Goal: Information Seeking & Learning: Learn about a topic

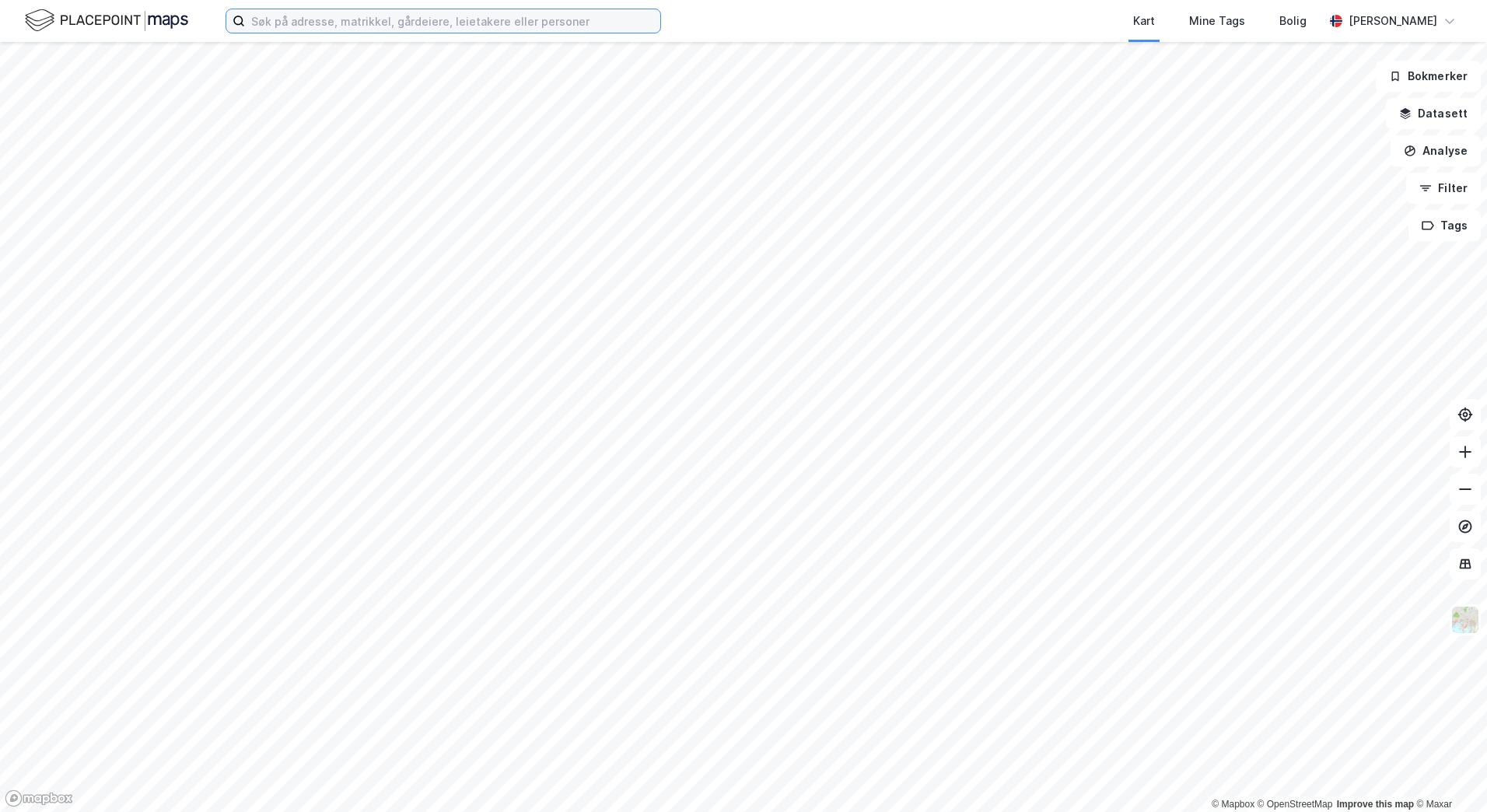
click at [297, 27] on input at bounding box center [453, 21] width 416 height 23
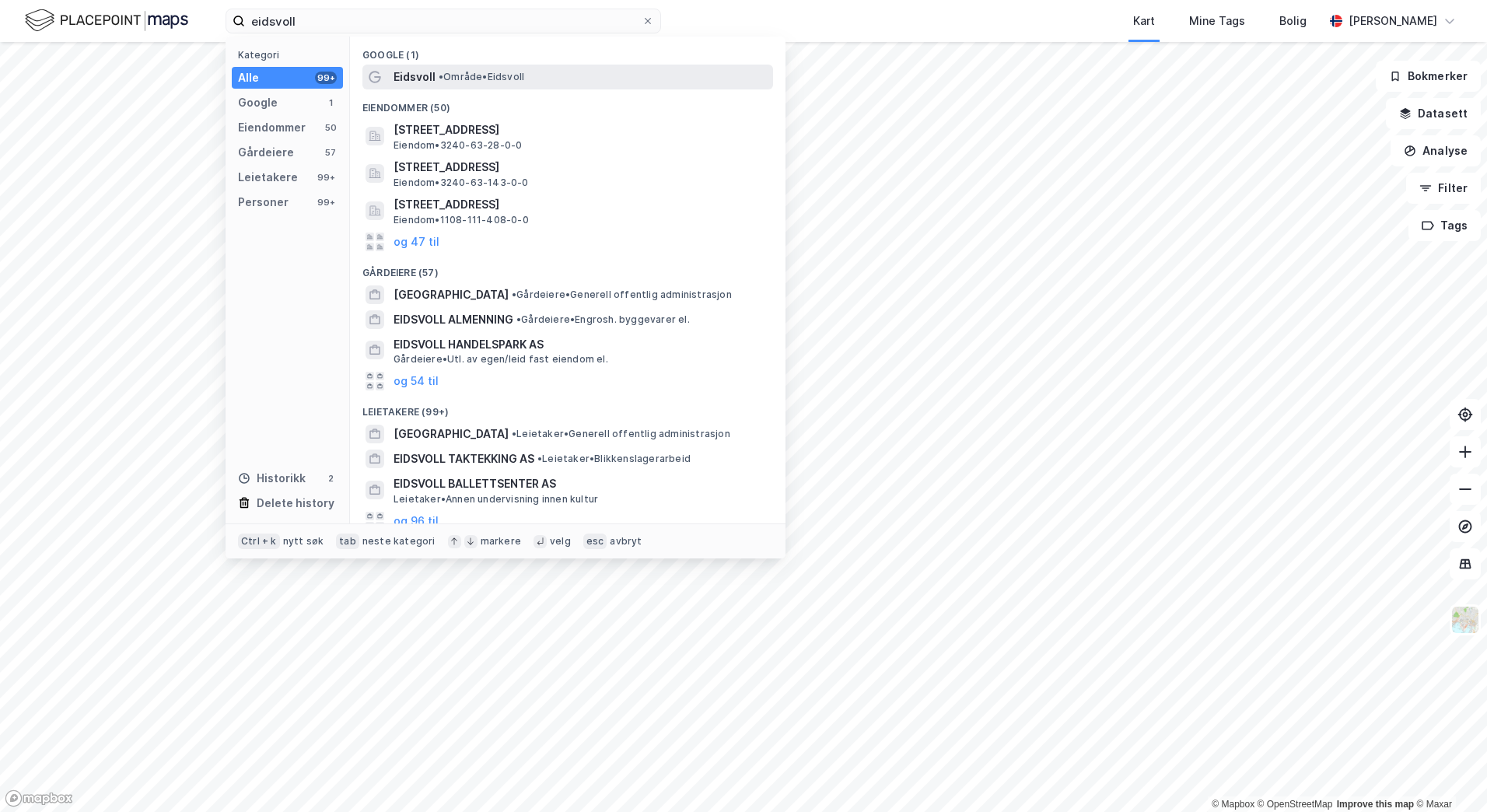
click at [460, 75] on span "• Område • [GEOGRAPHIC_DATA]" at bounding box center [481, 76] width 85 height 13
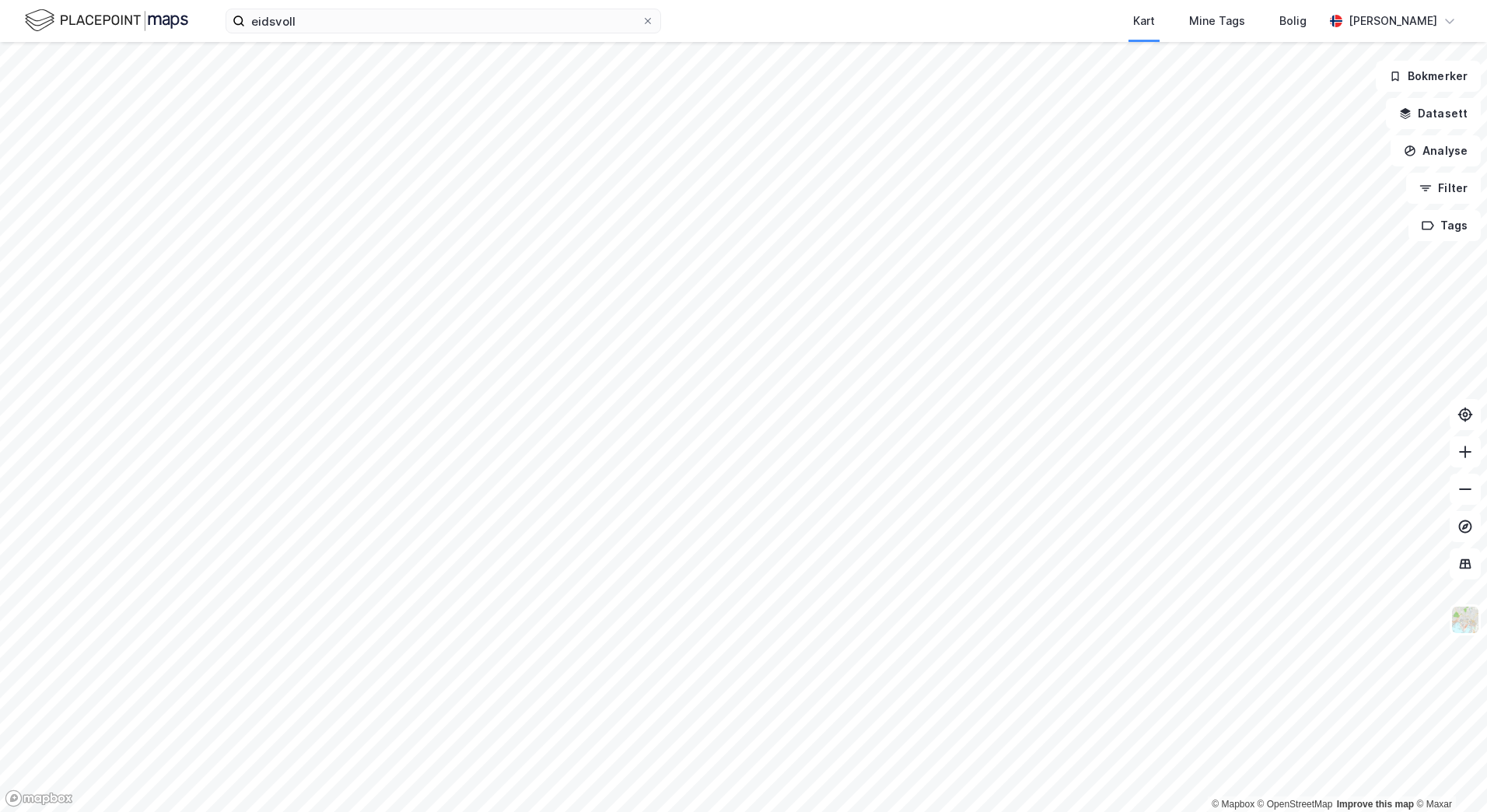
click at [899, 25] on div "eidsvoll Kart Mine Tags Bolig [PERSON_NAME] © Mapbox © OpenStreetMap Improve th…" at bounding box center [744, 406] width 1487 height 812
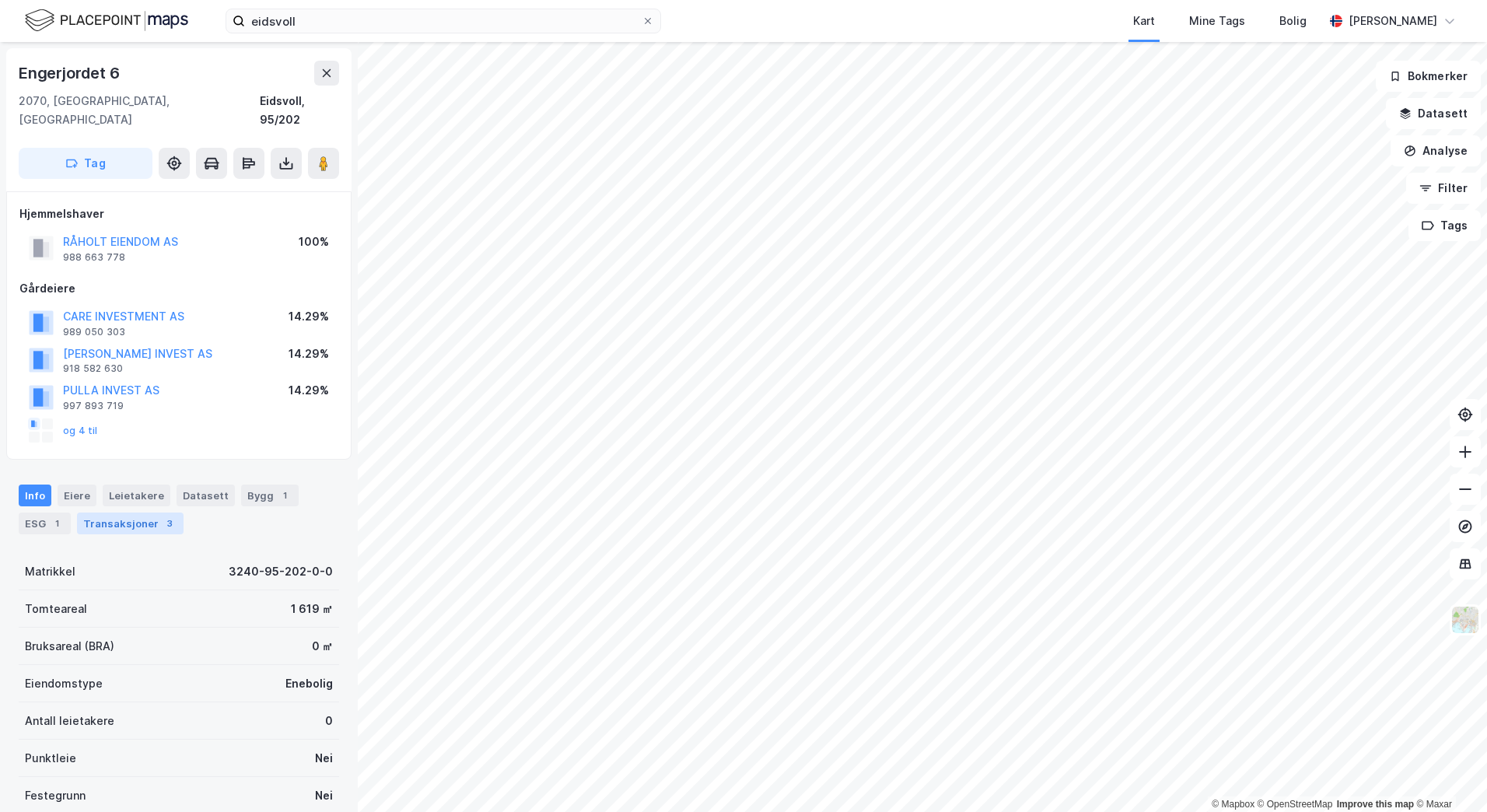
click at [128, 513] on div "Transaksjoner 3" at bounding box center [130, 524] width 106 height 22
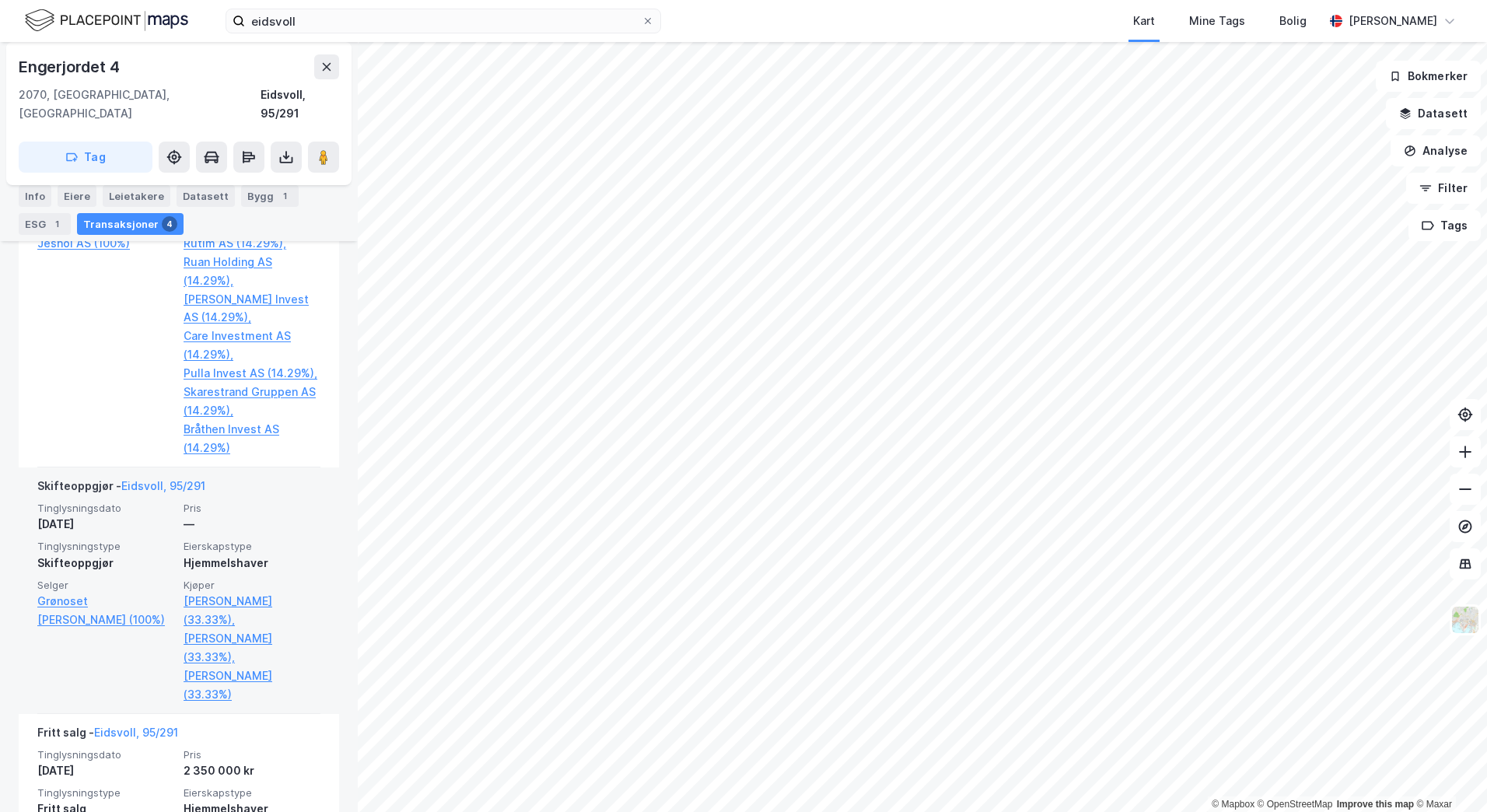
scroll to position [716, 0]
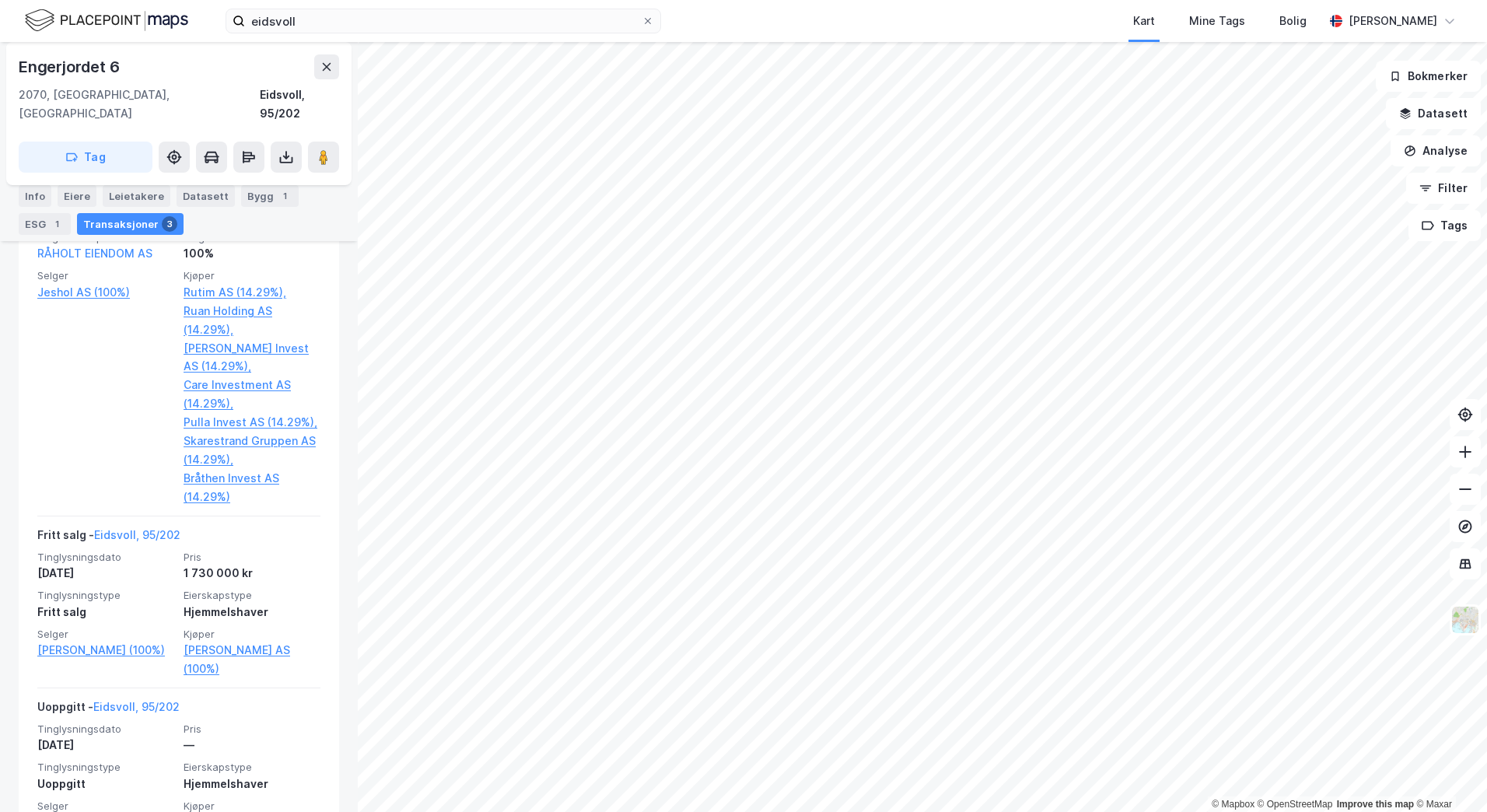
scroll to position [696, 0]
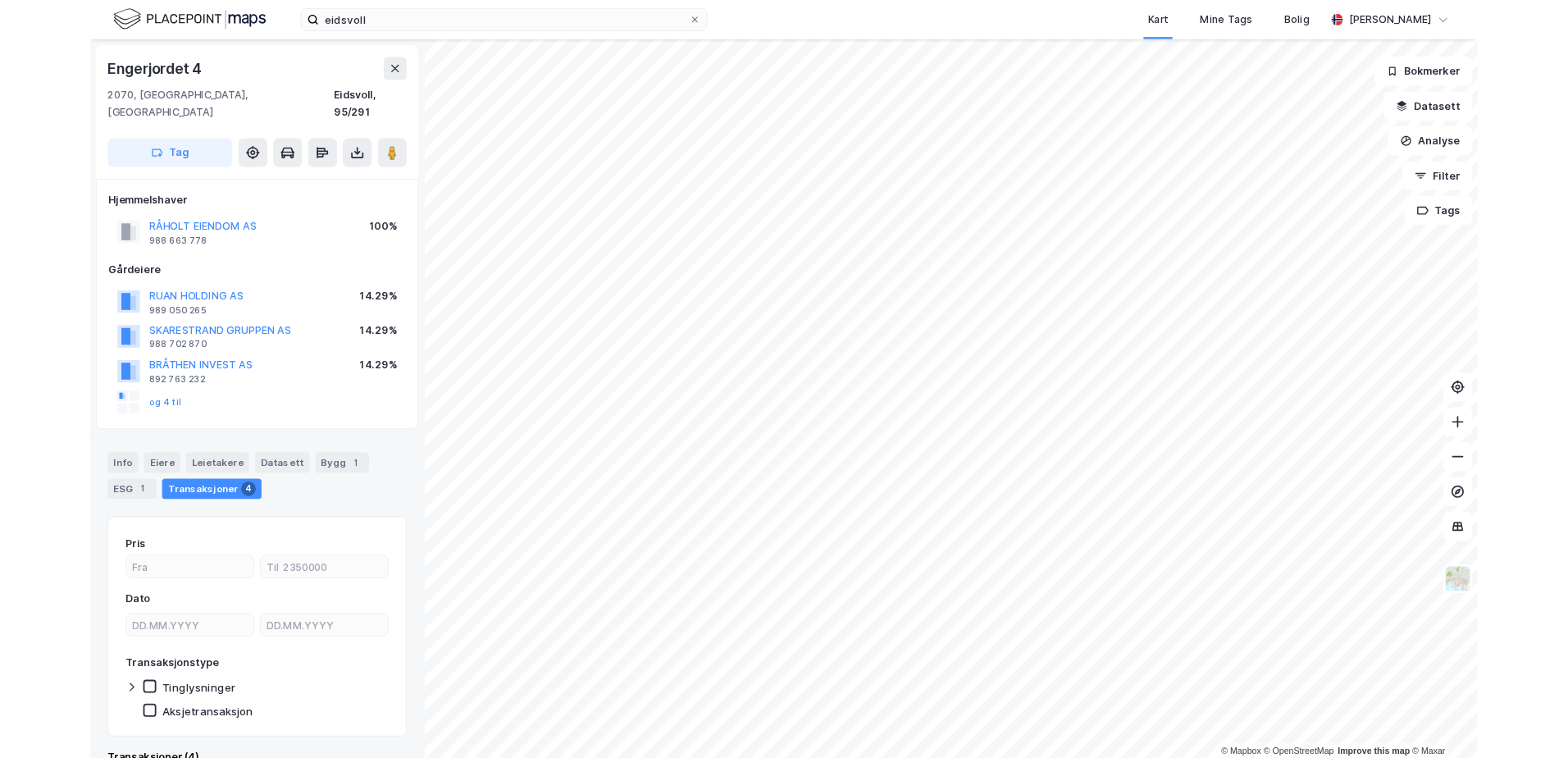
scroll to position [1, 0]
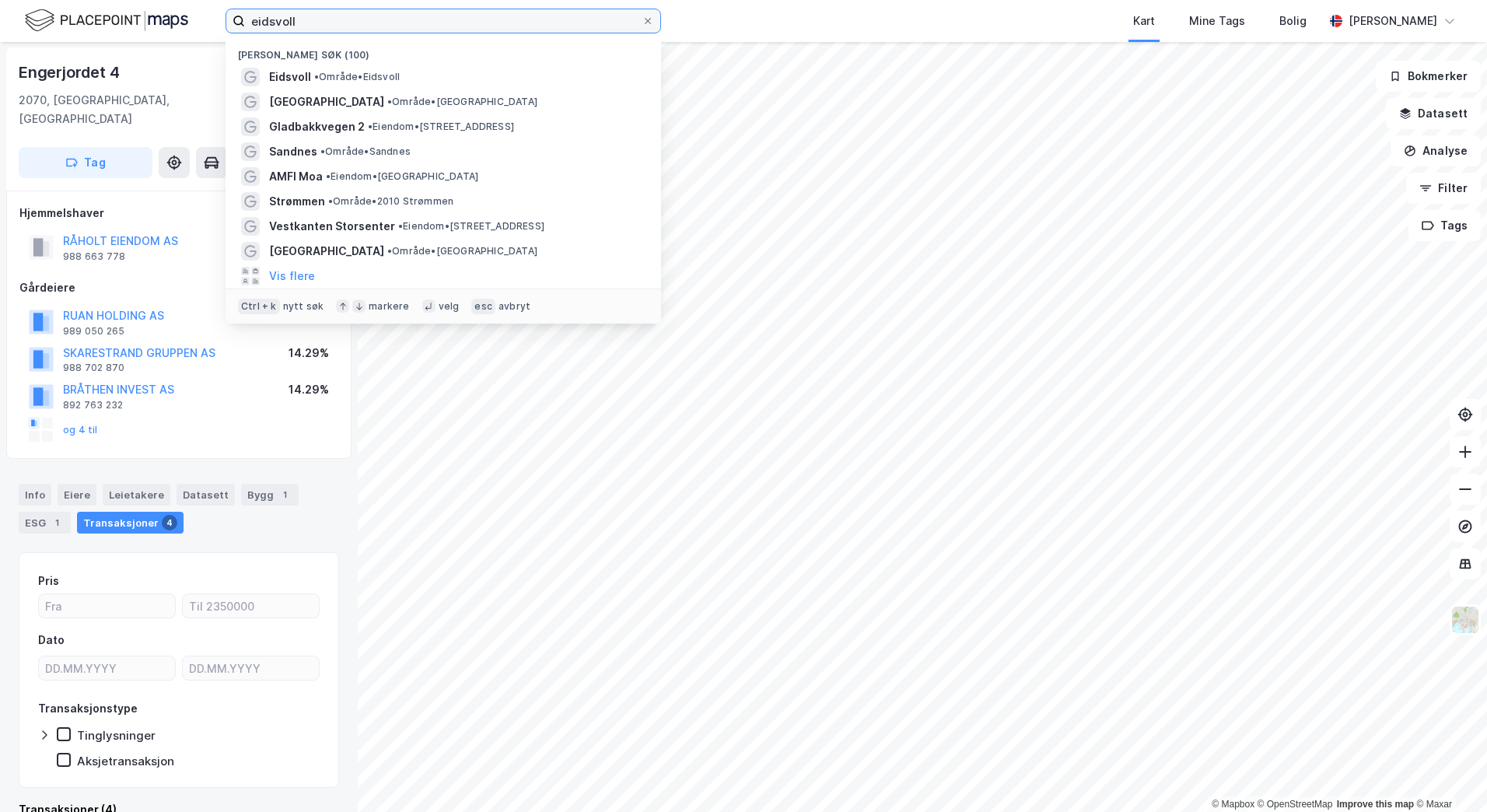
drag, startPoint x: 303, startPoint y: 21, endPoint x: 211, endPoint y: 28, distance: 92.3
click at [211, 28] on div "eidsvoll Nylige søk (100) Eidsvoll • Område • Eidsvoll [GEOGRAPHIC_DATA] • Områ…" at bounding box center [744, 21] width 1487 height 42
type input "ski"
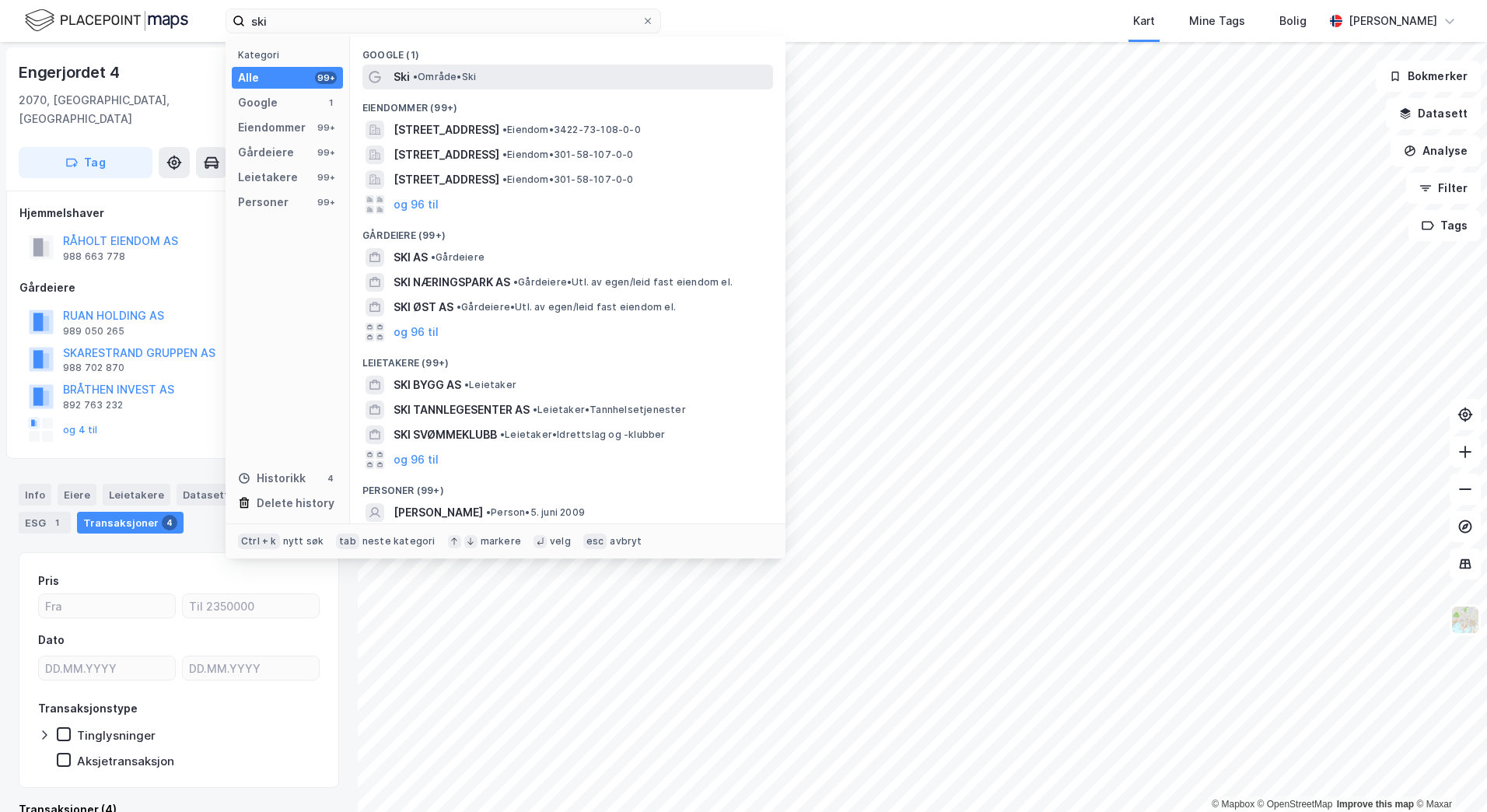
click at [433, 79] on span "• Område • Ski" at bounding box center [444, 76] width 63 height 13
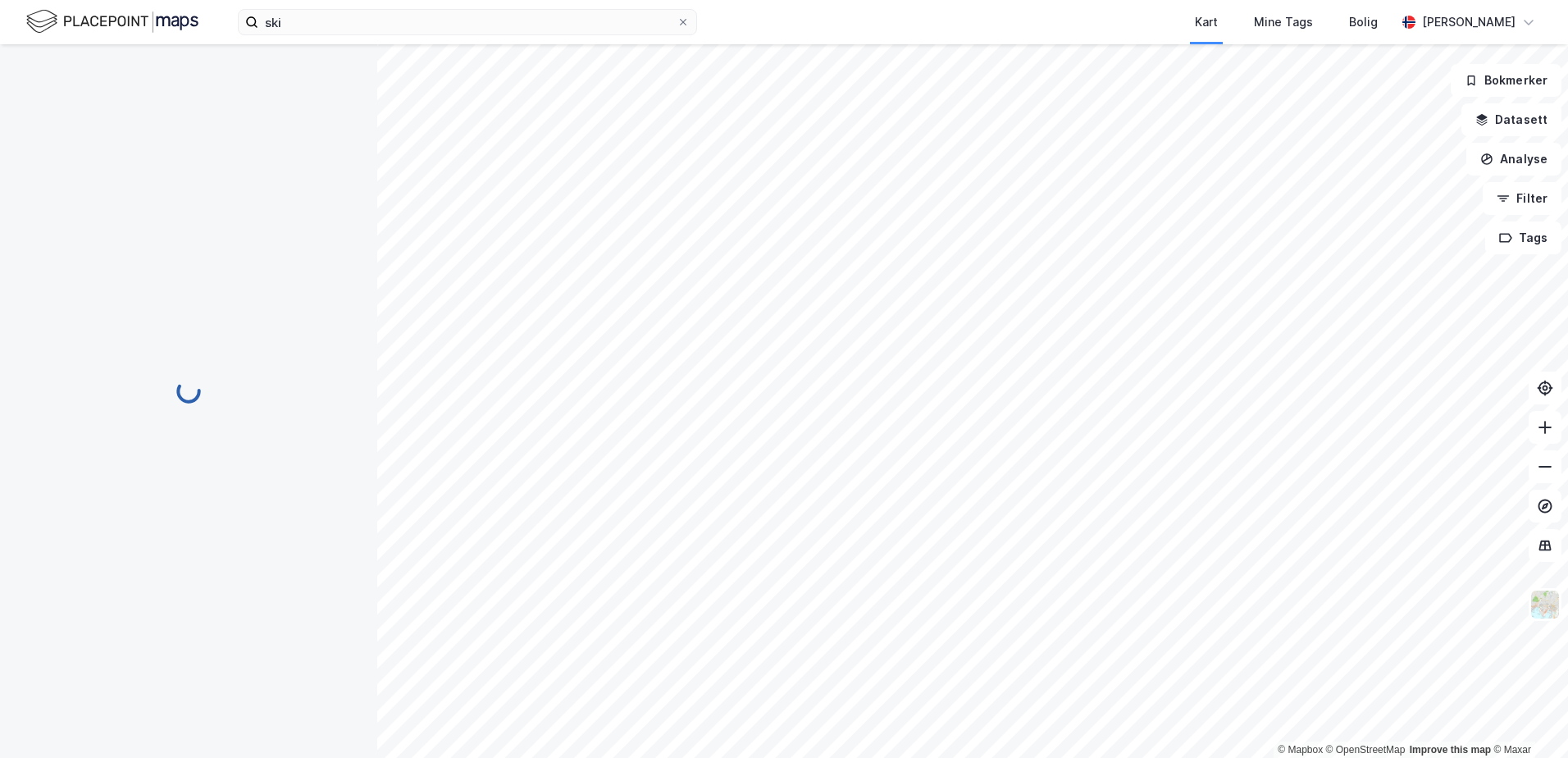
scroll to position [1, 0]
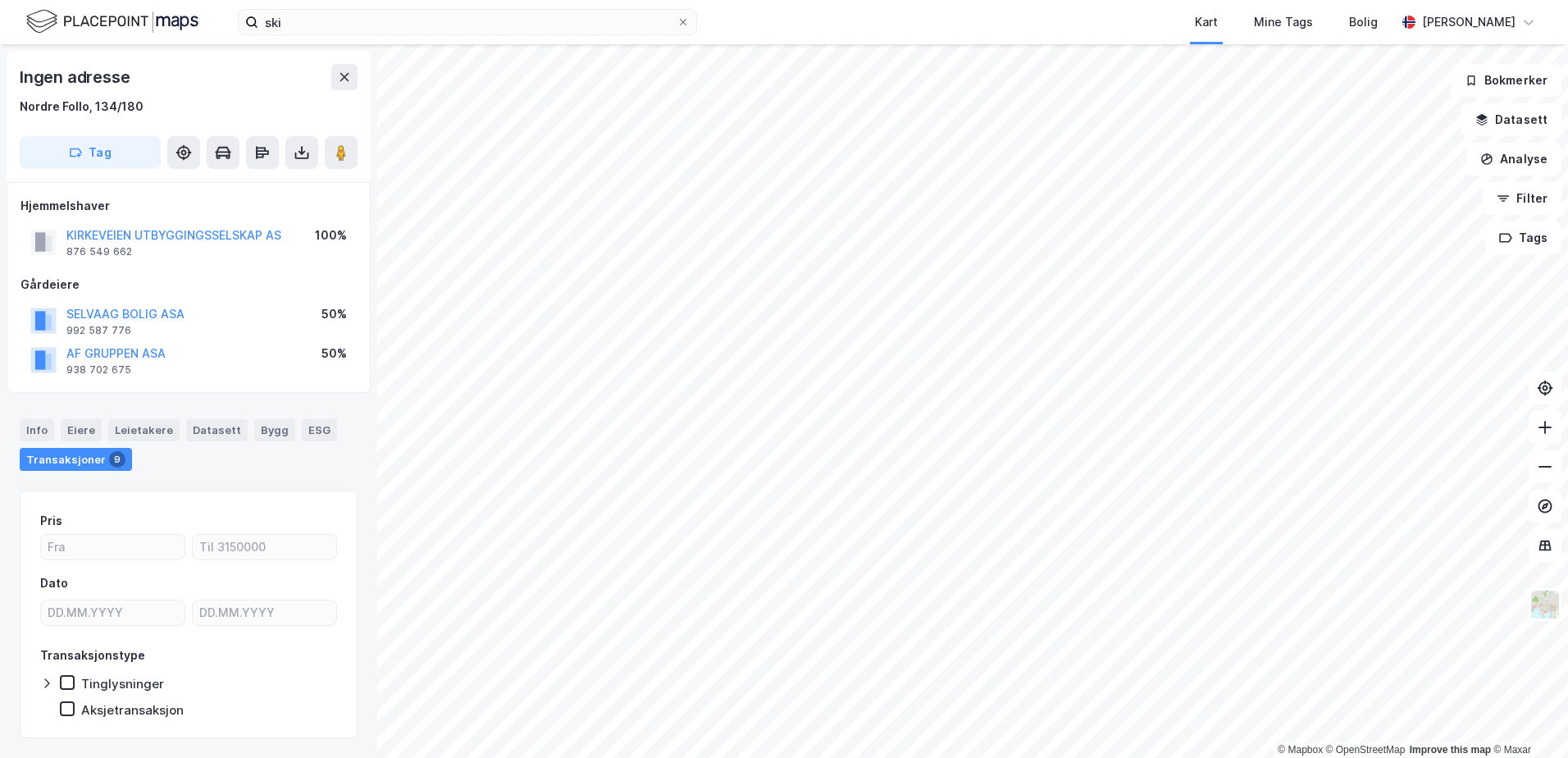
scroll to position [1, 0]
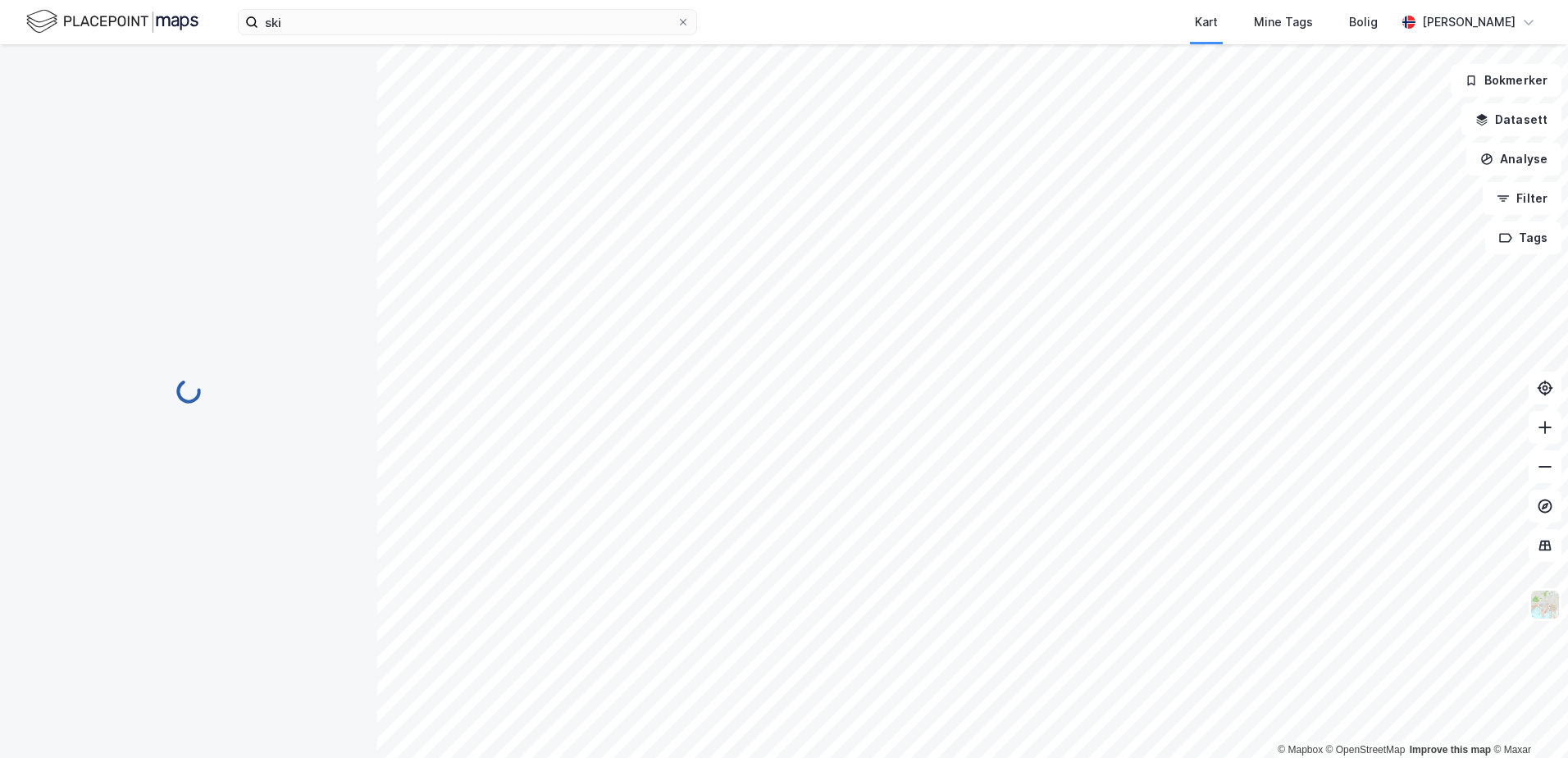
scroll to position [1, 0]
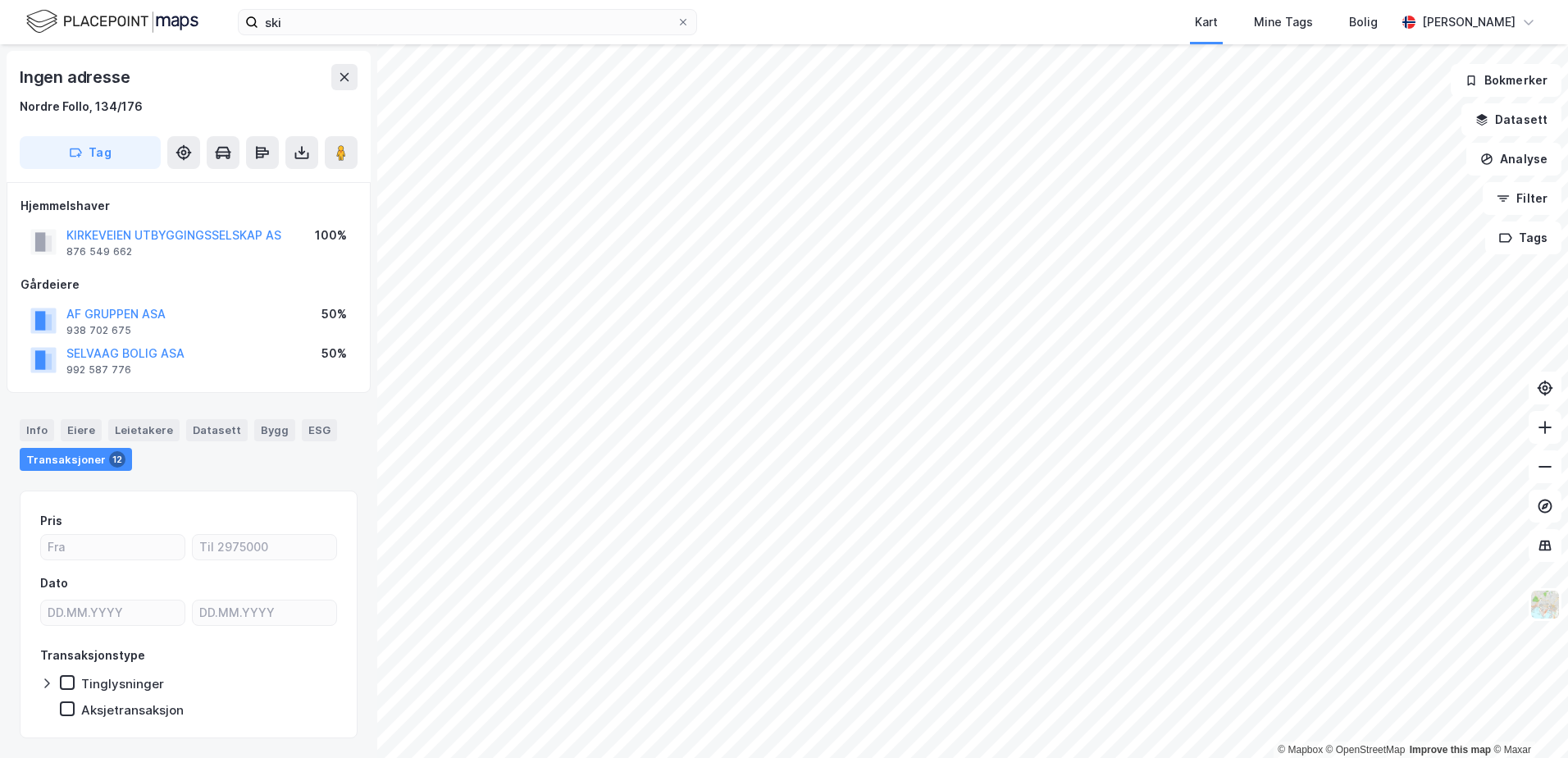
scroll to position [1, 0]
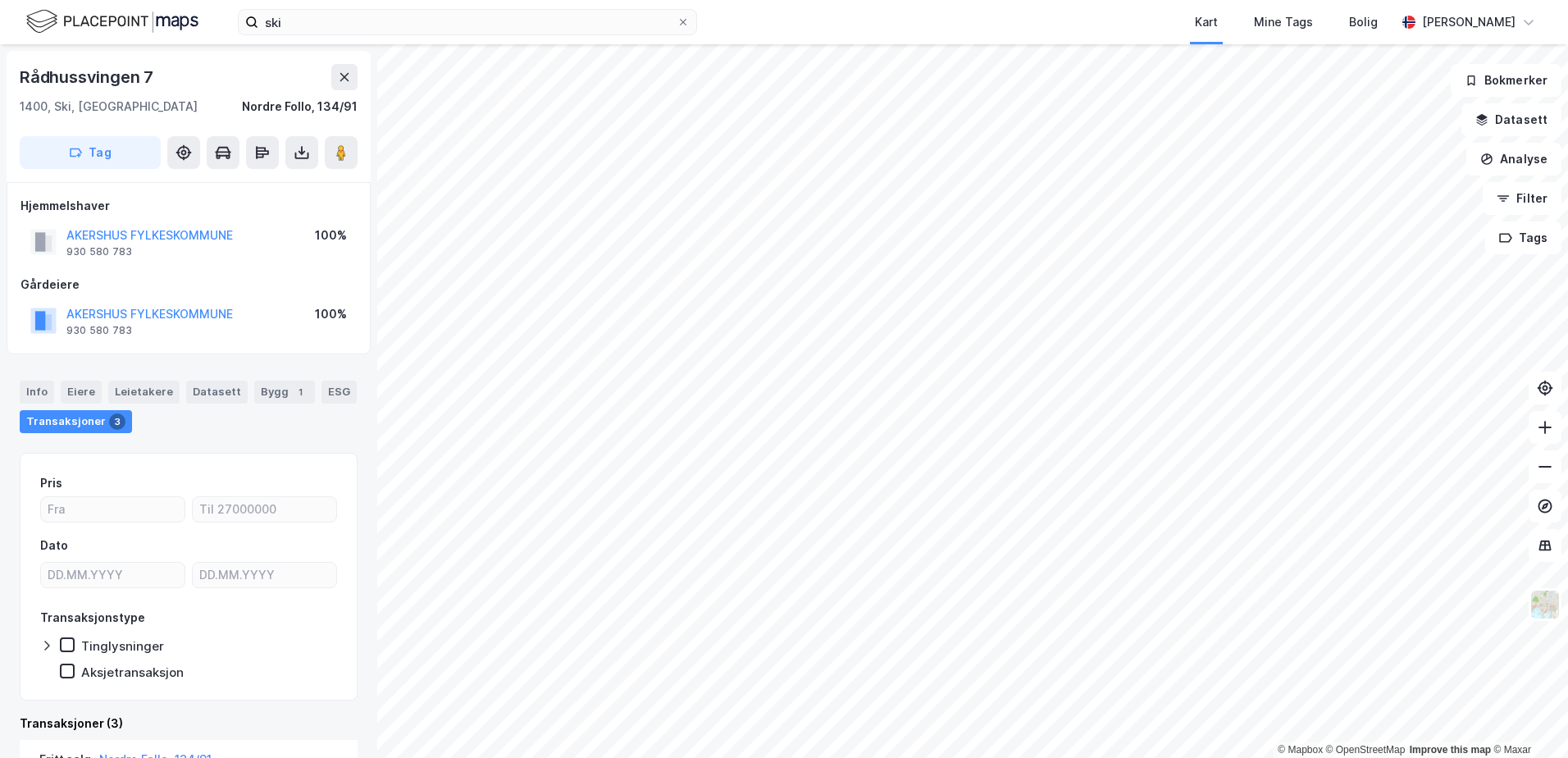
scroll to position [1, 0]
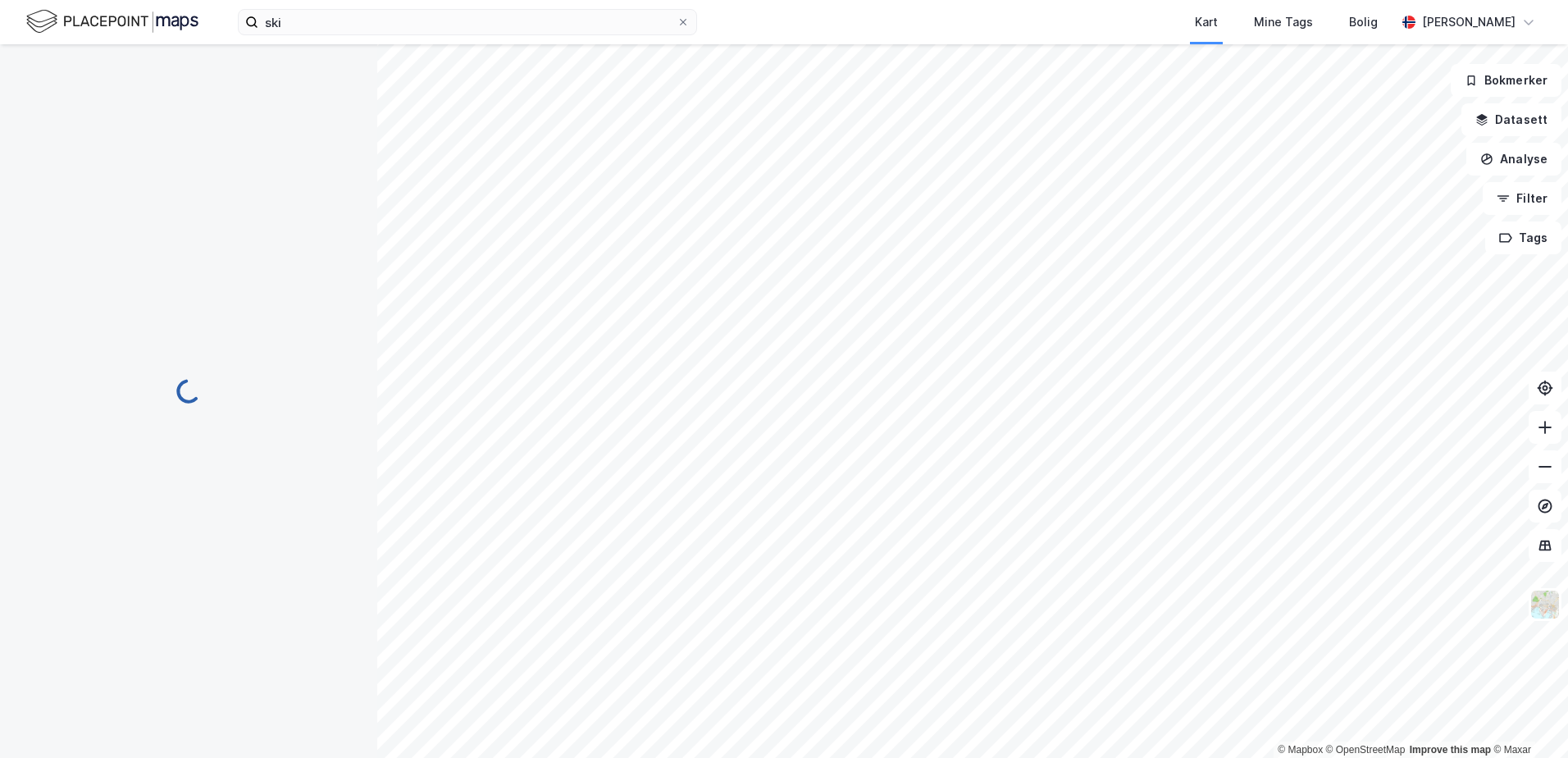
scroll to position [1, 0]
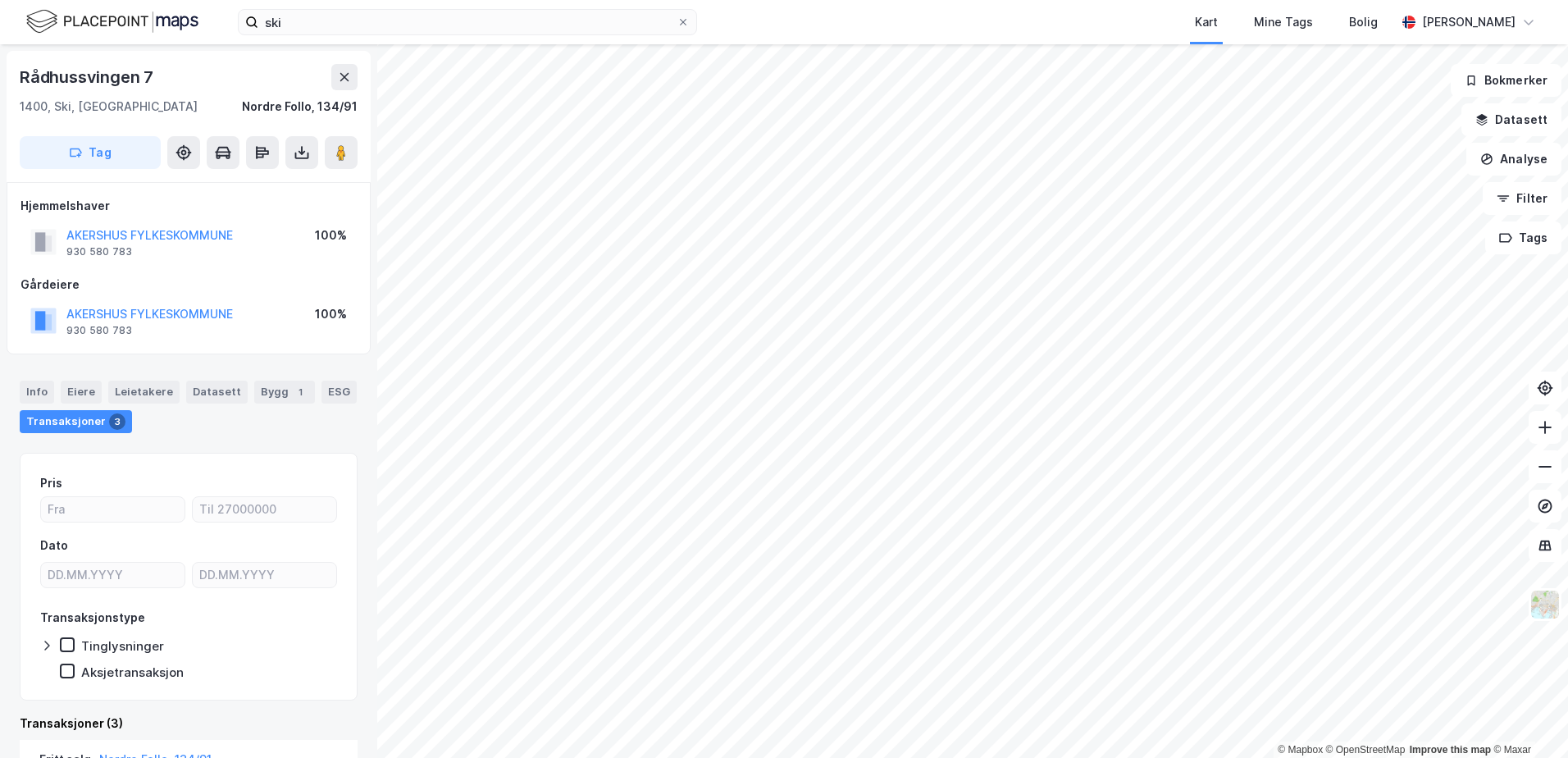
scroll to position [1, 0]
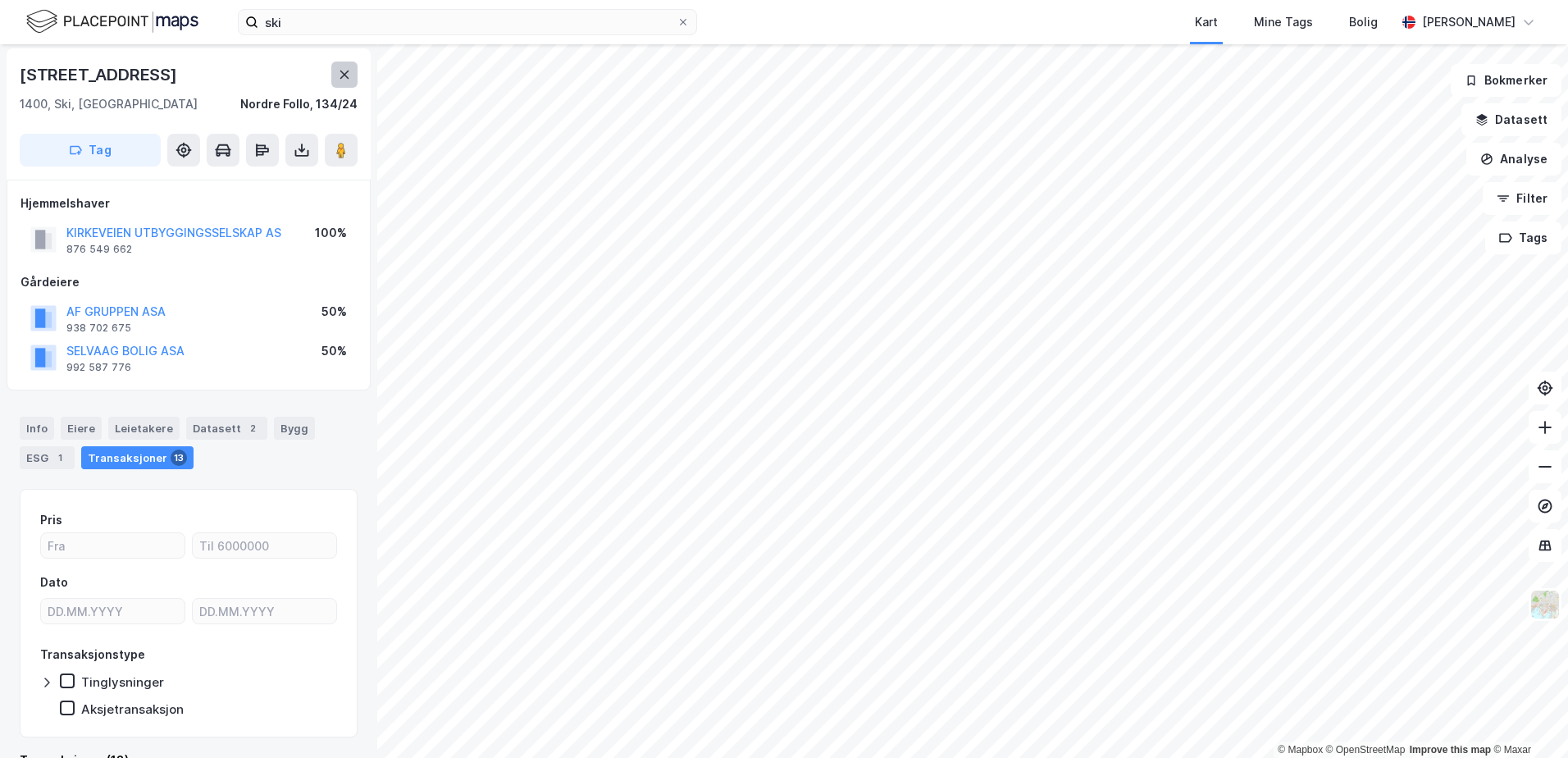
scroll to position [4, 0]
click at [348, 72] on icon at bounding box center [345, 73] width 9 height 8
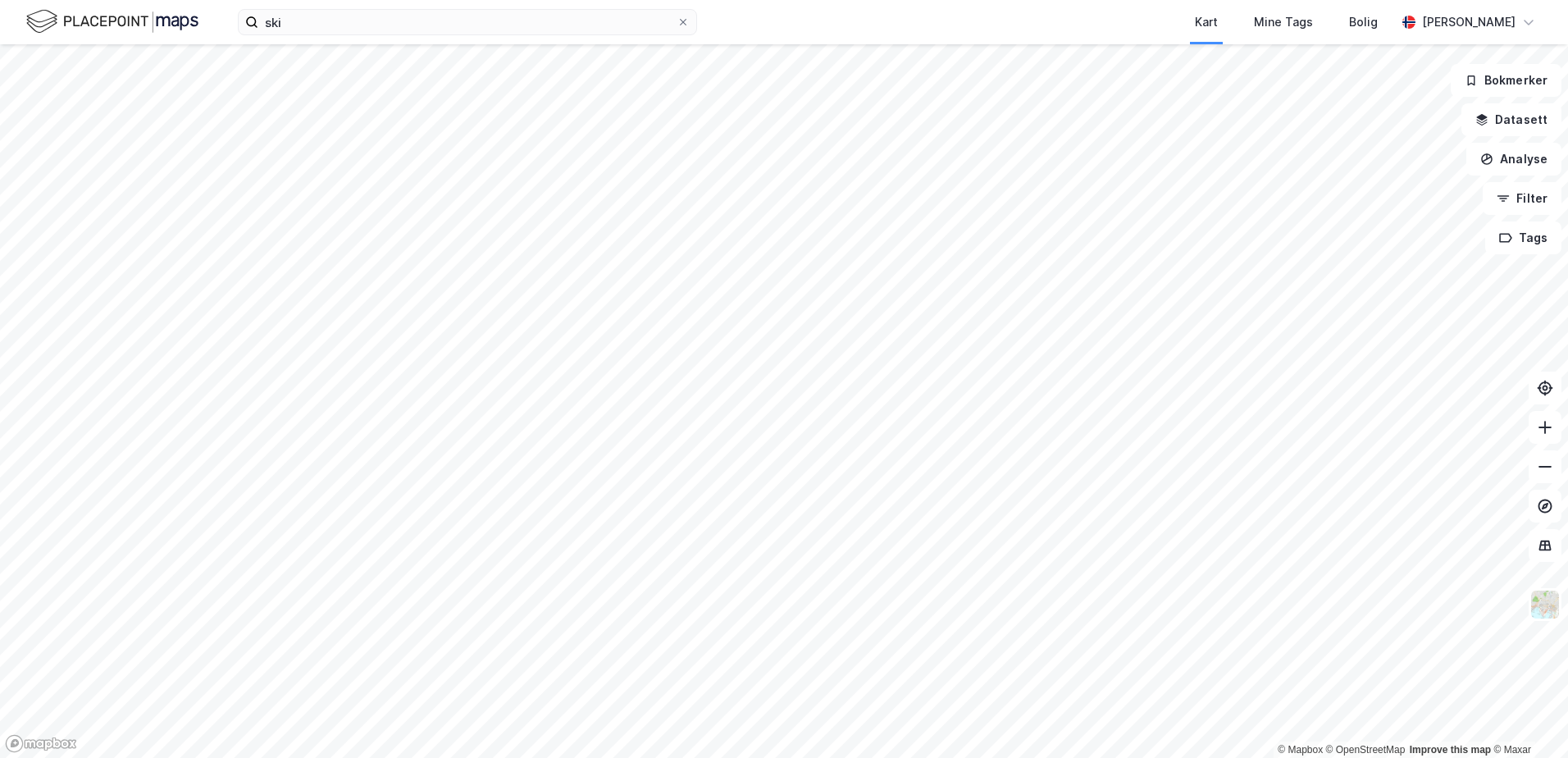
click at [1283, 758] on html "ski Kart Mine Tags Bolig [PERSON_NAME] © Mapbox © OpenStreetMap Improve this ma…" at bounding box center [784, 379] width 1568 height 758
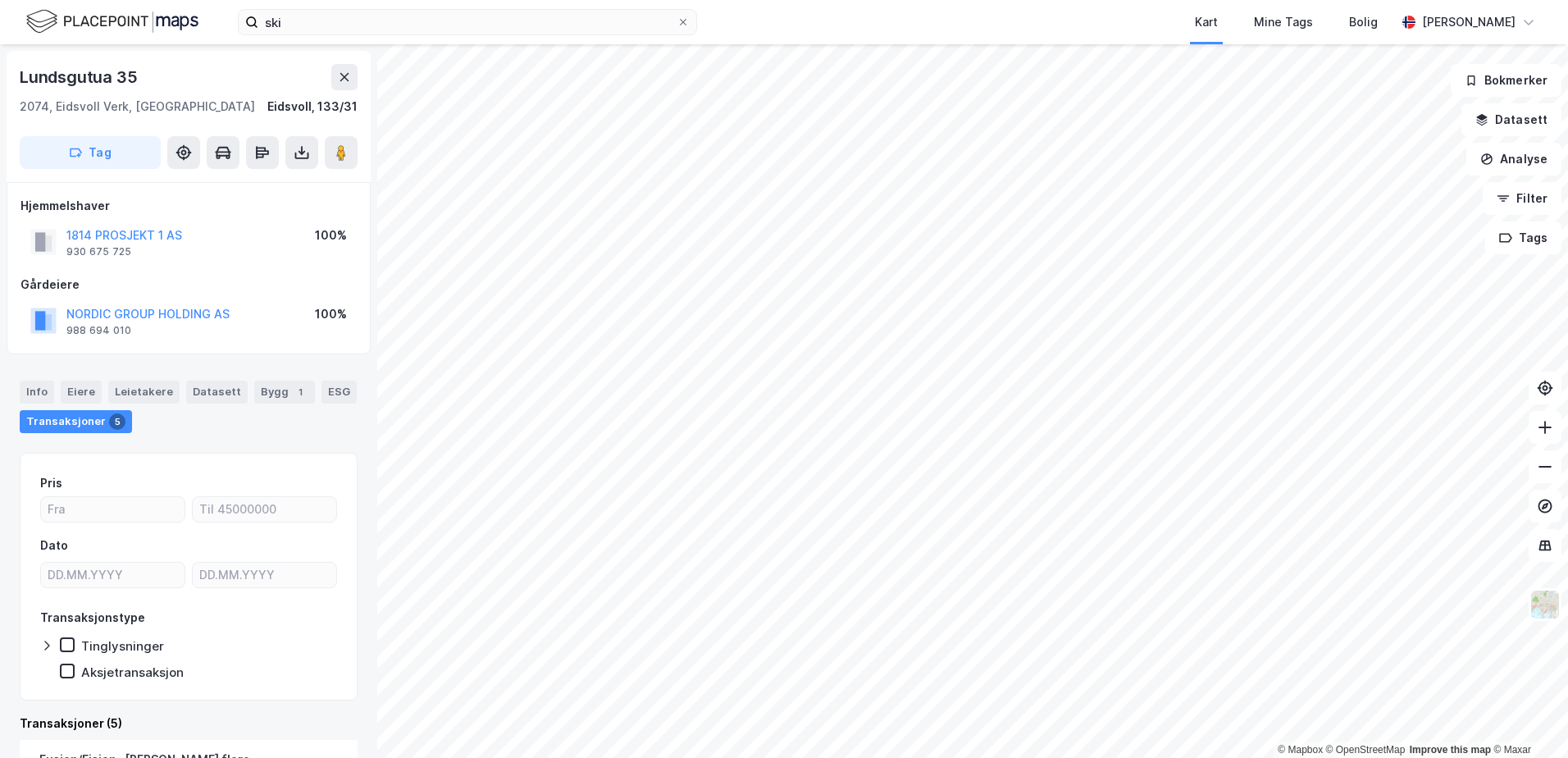
scroll to position [2, 0]
